Goal: Navigation & Orientation: Find specific page/section

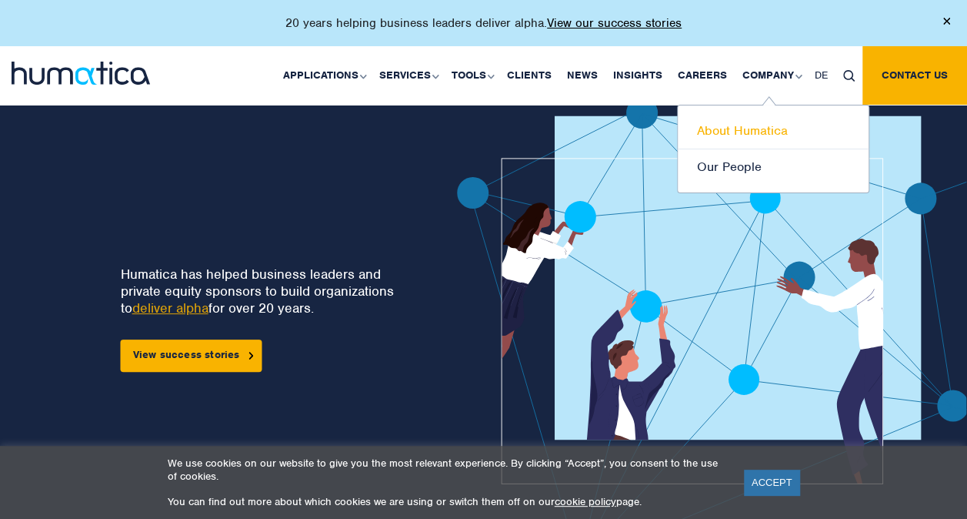
click at [754, 125] on link "About Humatica" at bounding box center [773, 131] width 191 height 36
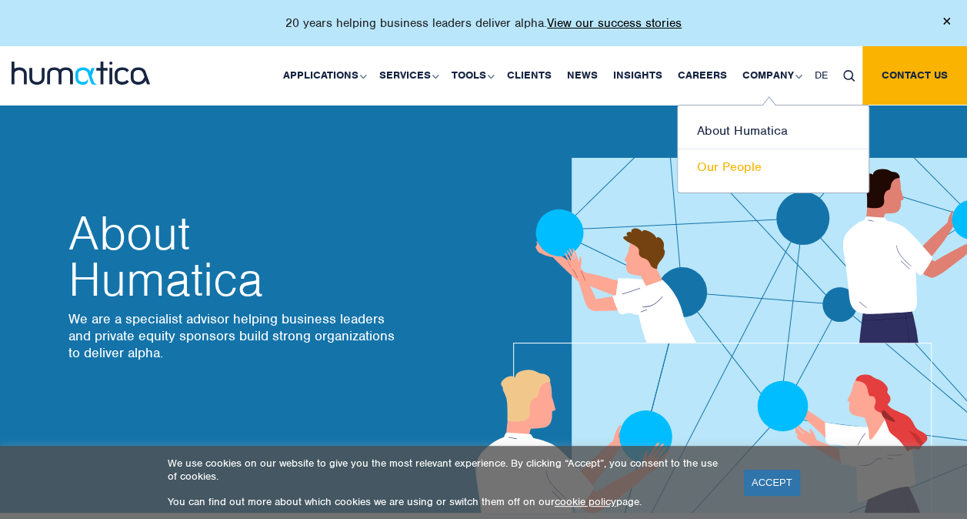
click at [746, 158] on link "Our People" at bounding box center [773, 166] width 191 height 35
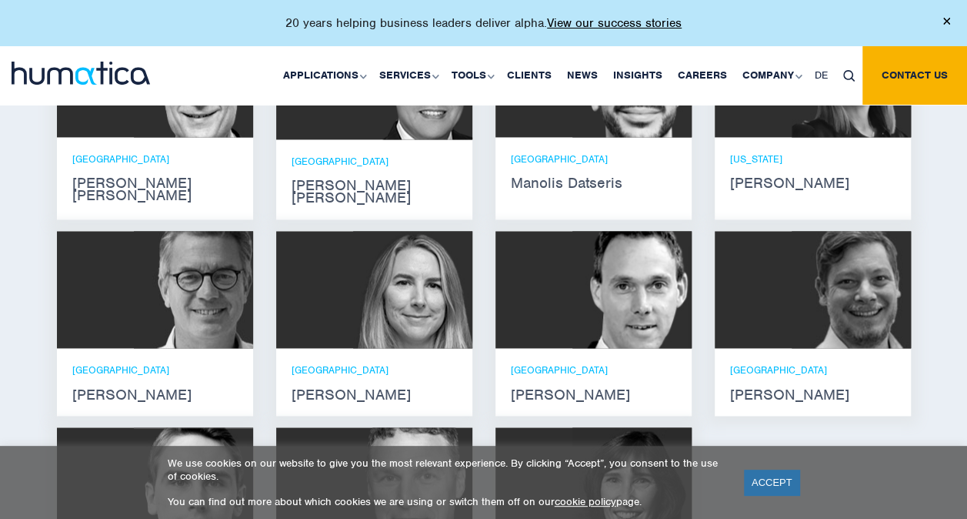
scroll to position [992, 0]
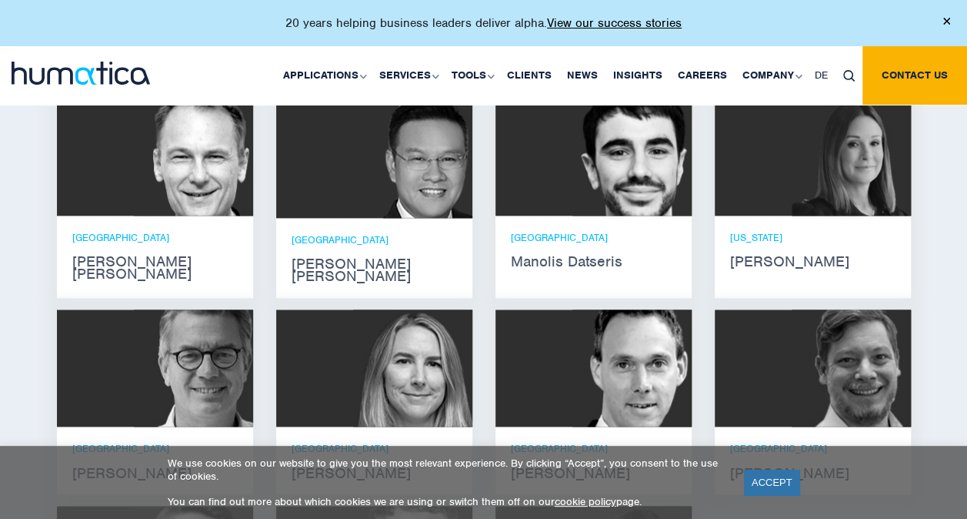
click at [147, 268] on div "ZURICH [PERSON_NAME] [PERSON_NAME]" at bounding box center [155, 255] width 196 height 80
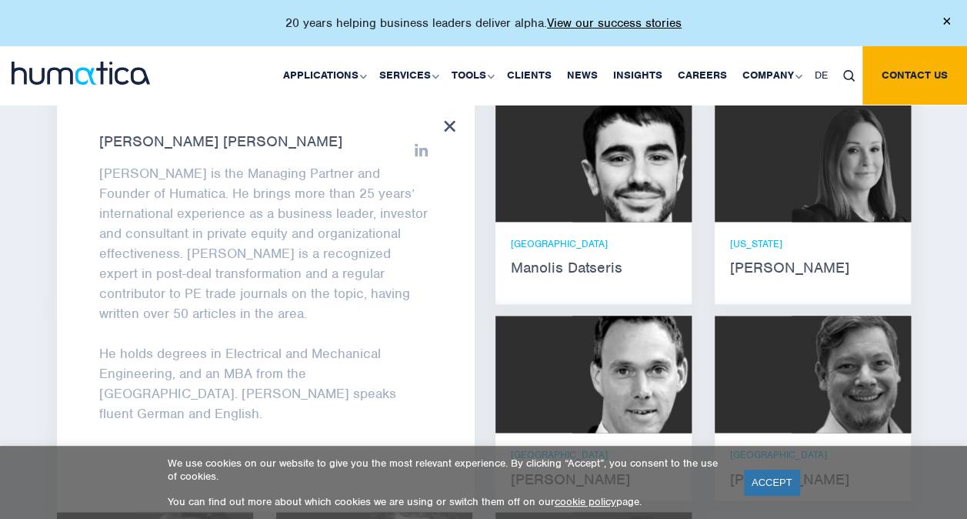
scroll to position [985, 0]
click at [453, 123] on icon at bounding box center [450, 127] width 12 height 12
